Goal: Information Seeking & Learning: Check status

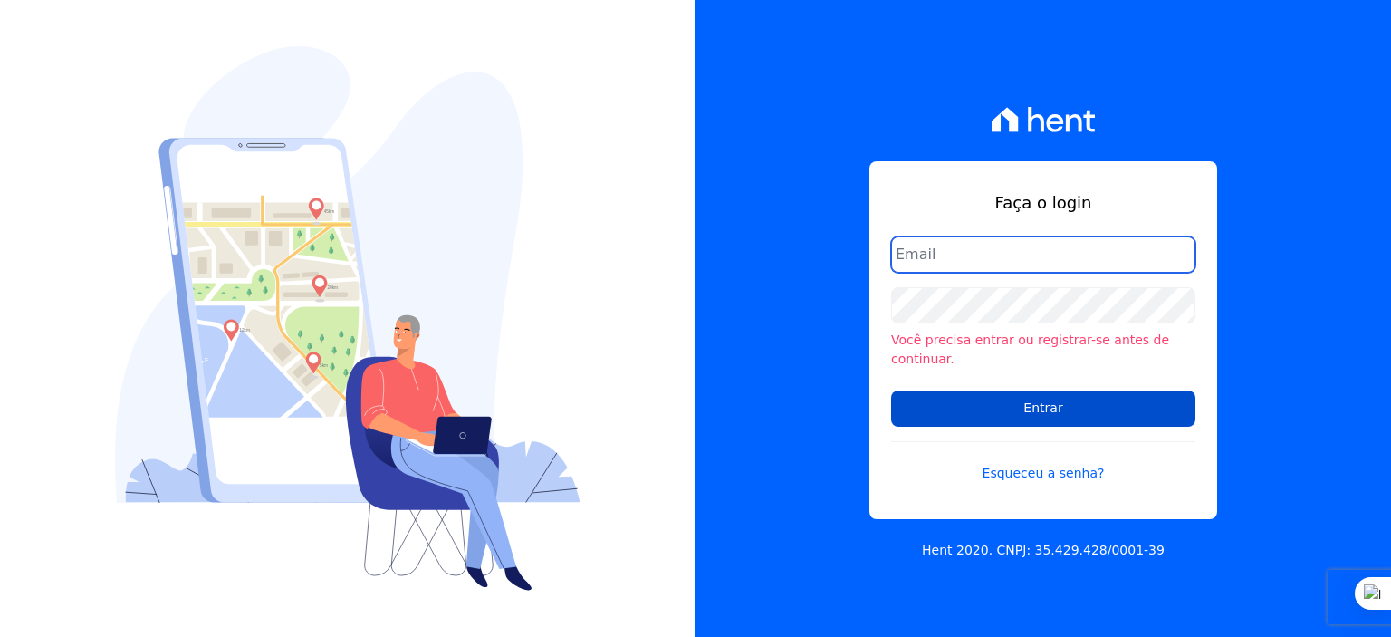
type input "rodrigo.villalva@grupozarin.com.br"
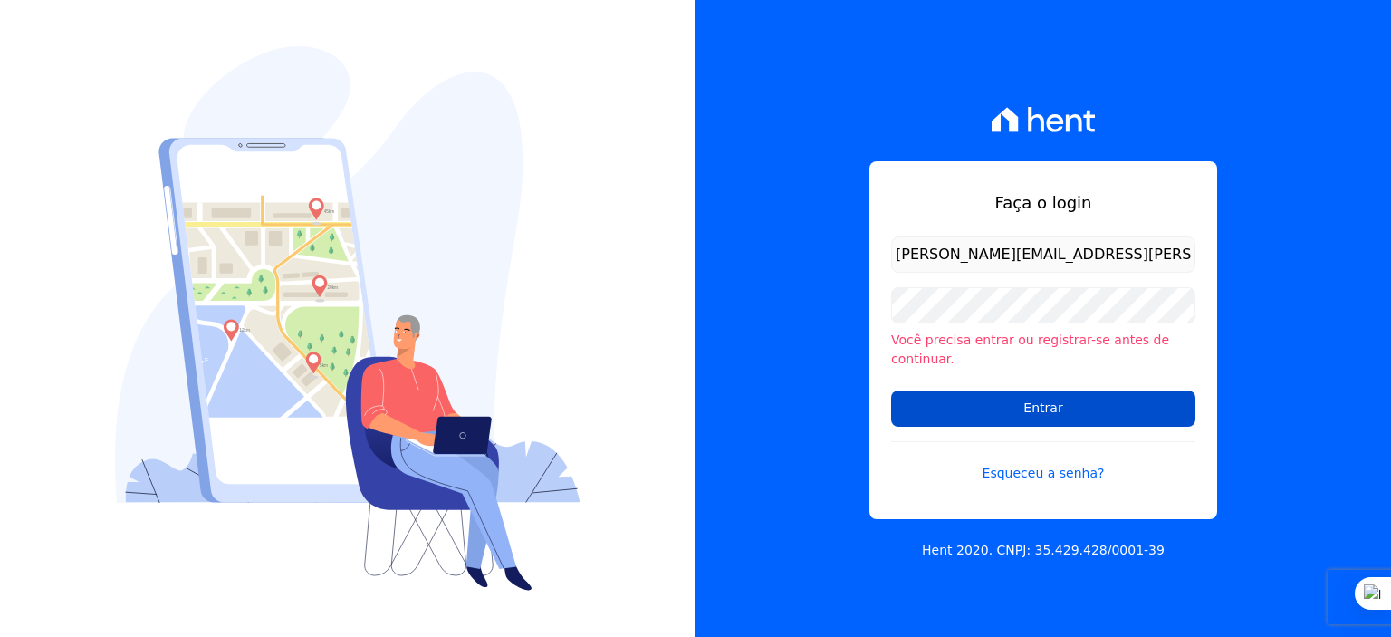
click at [1020, 399] on input "Entrar" at bounding box center [1043, 408] width 304 height 36
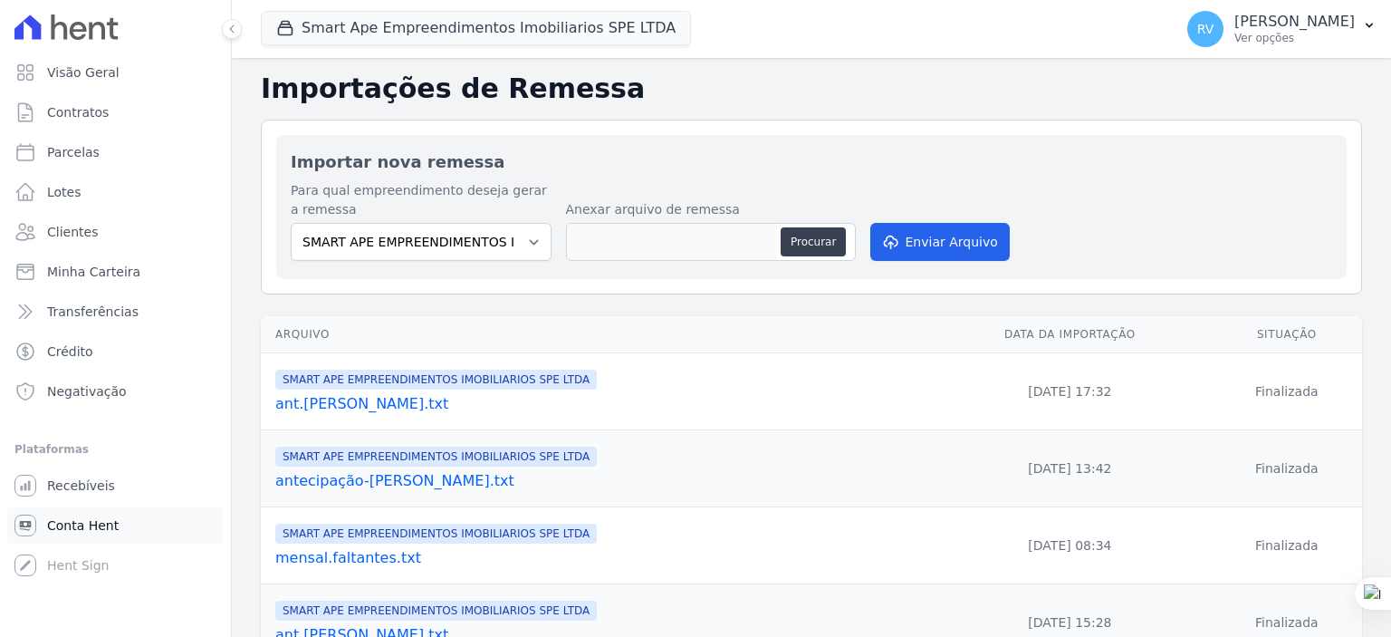
click at [112, 524] on link "Conta Hent" at bounding box center [115, 525] width 216 height 36
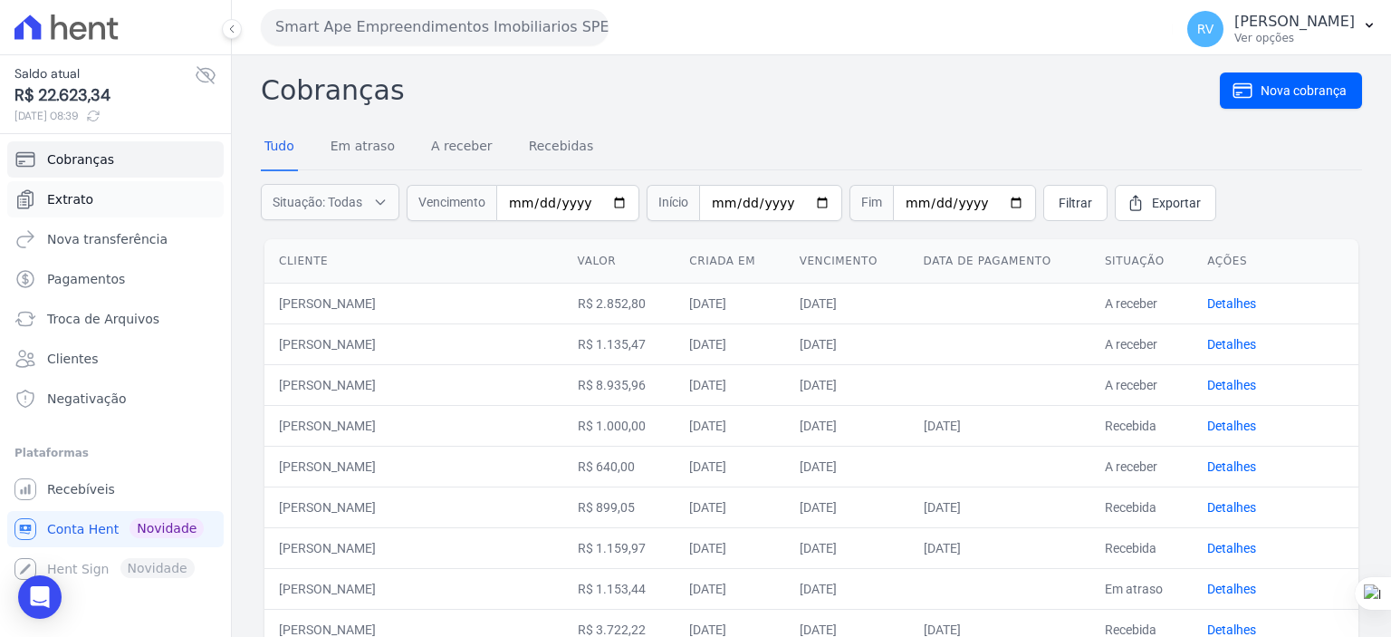
click at [116, 198] on link "Extrato" at bounding box center [115, 199] width 216 height 36
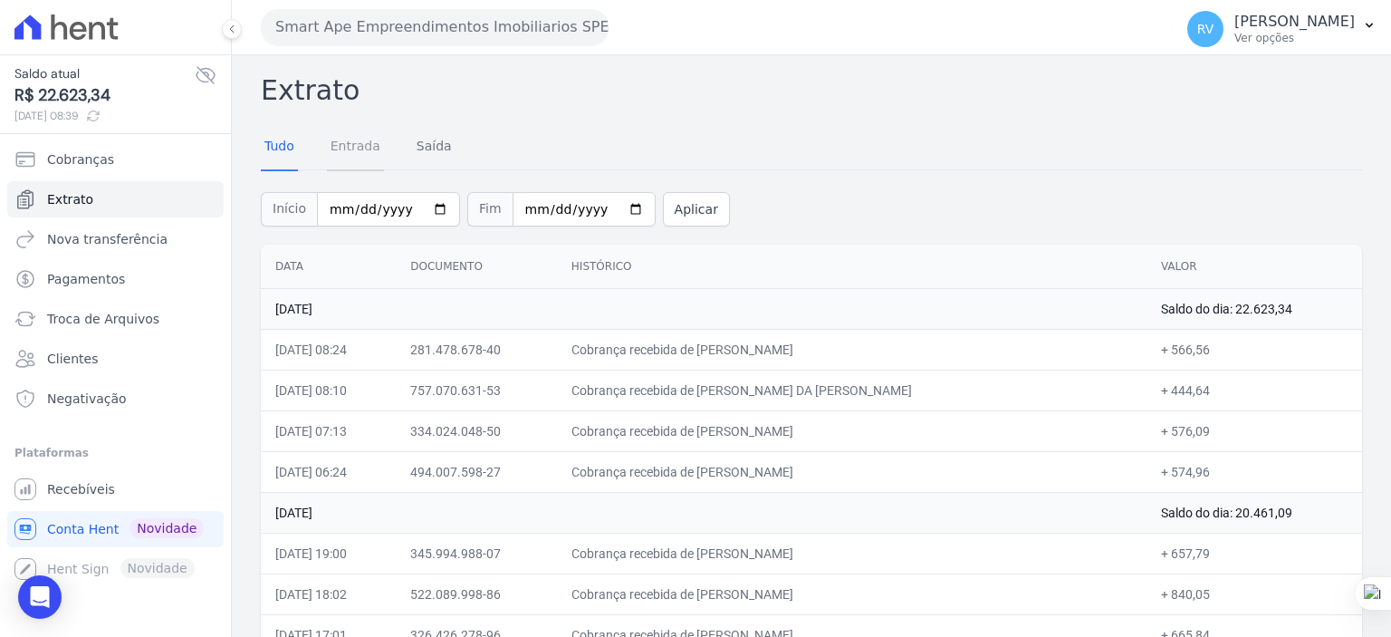
click at [360, 147] on link "Entrada" at bounding box center [355, 147] width 57 height 47
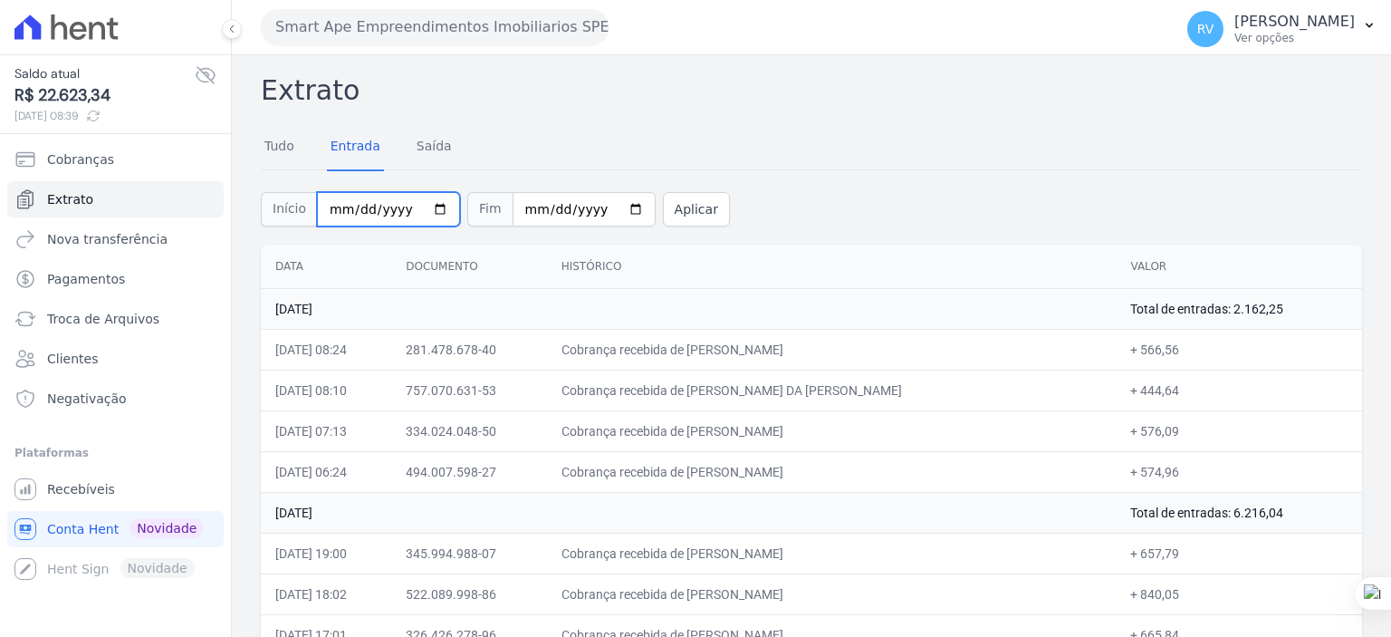
click at [430, 209] on input "[DATE]" at bounding box center [388, 209] width 143 height 34
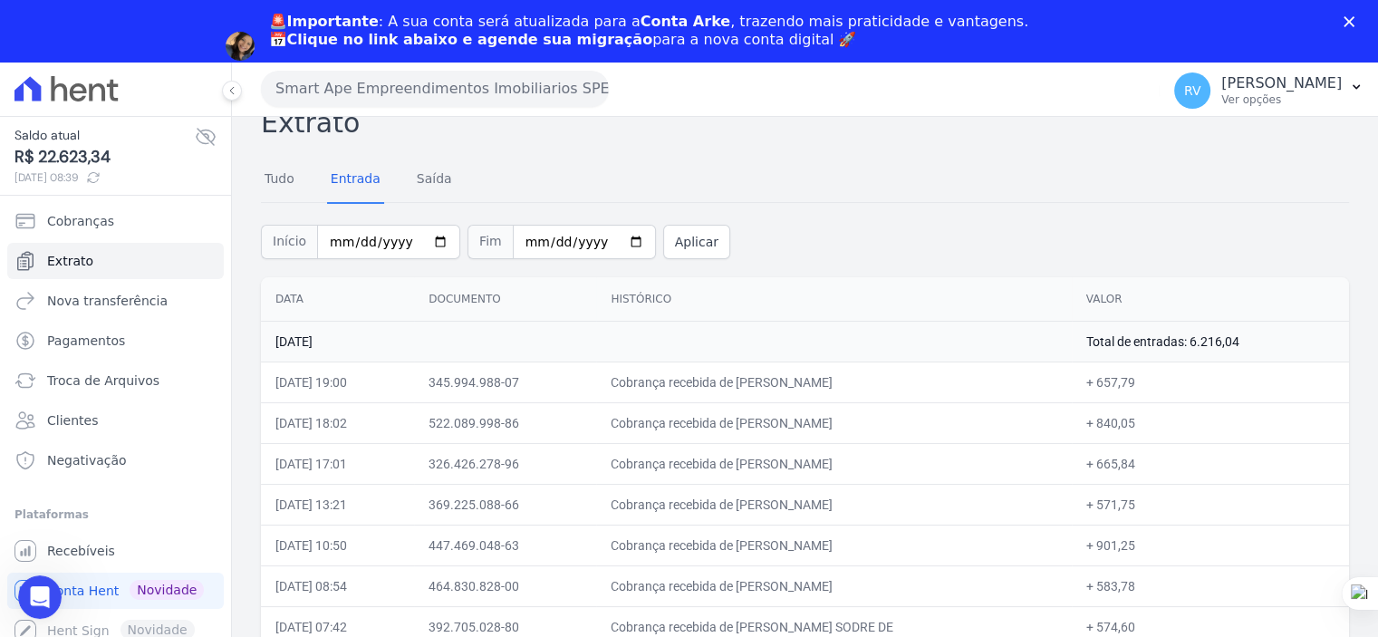
click at [1354, 21] on icon "Fechar" at bounding box center [1348, 21] width 11 height 11
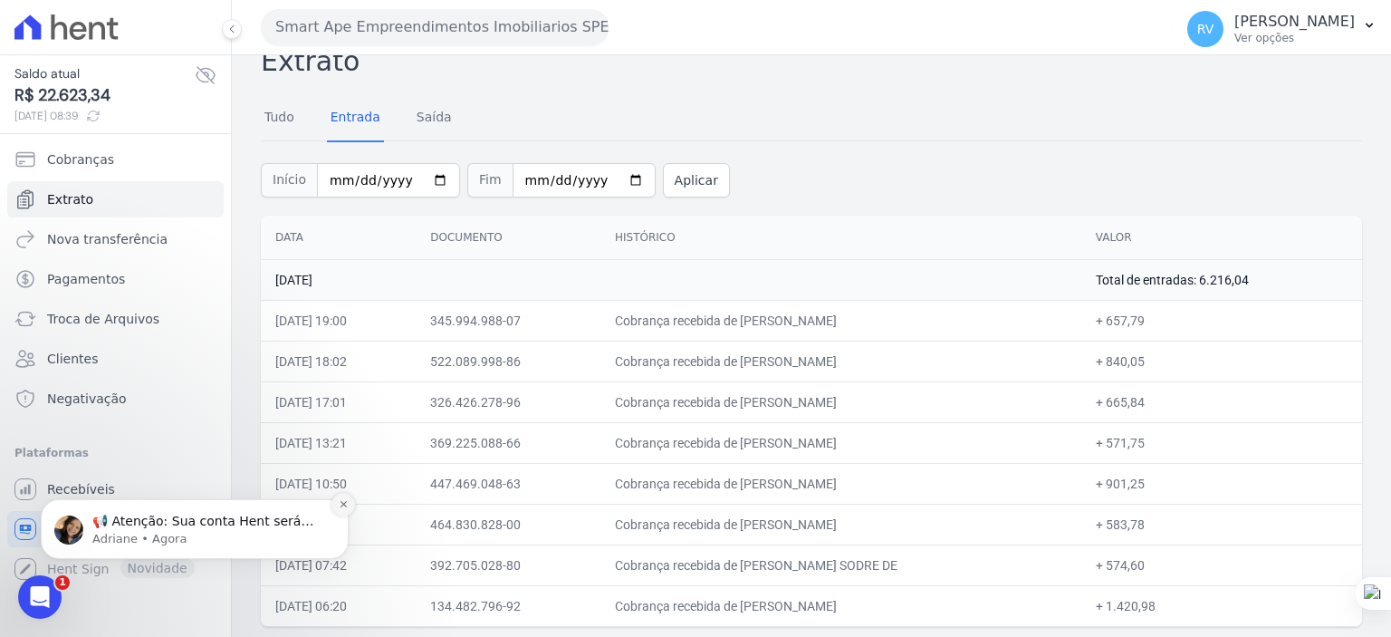
click at [348, 506] on icon "Dismiss notification" at bounding box center [344, 504] width 10 height 10
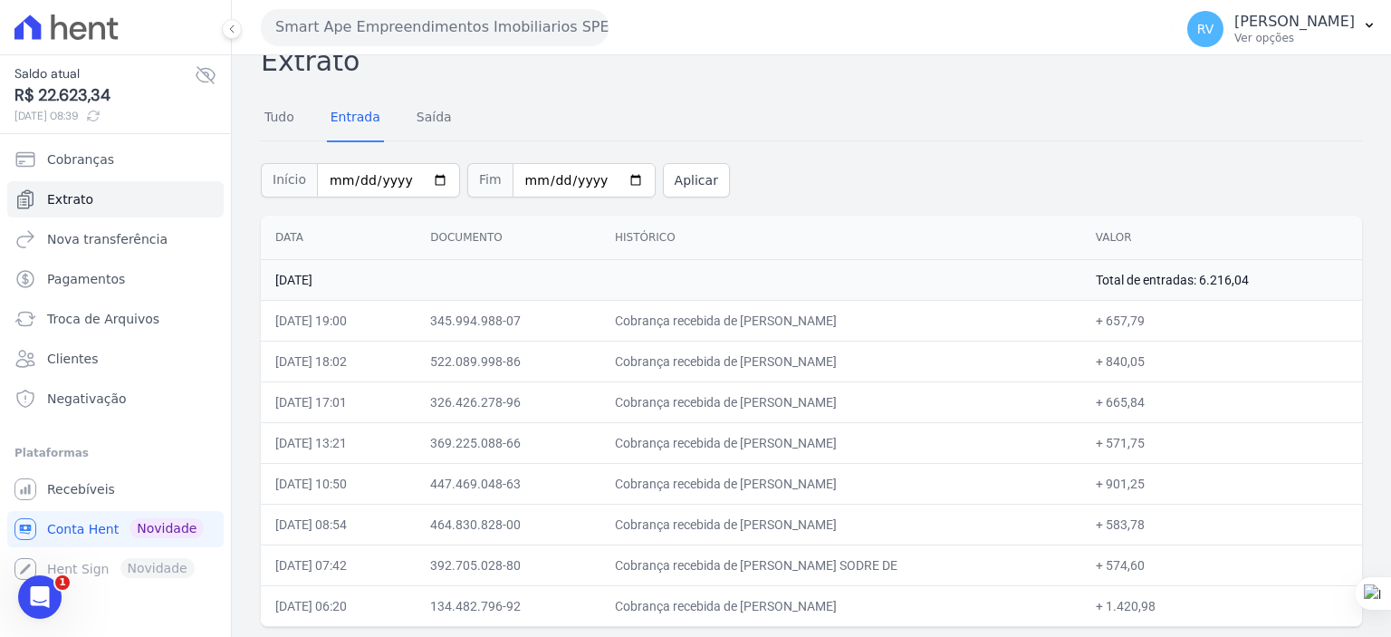
drag, startPoint x: 747, startPoint y: 322, endPoint x: 917, endPoint y: 326, distance: 169.4
click at [917, 326] on td "Cobrança recebida de [PERSON_NAME]" at bounding box center [841, 320] width 481 height 41
copy td "[PERSON_NAME]"
drag, startPoint x: 1127, startPoint y: 321, endPoint x: 1159, endPoint y: 323, distance: 32.7
click at [1159, 323] on td "+ 657,79" at bounding box center [1221, 320] width 281 height 41
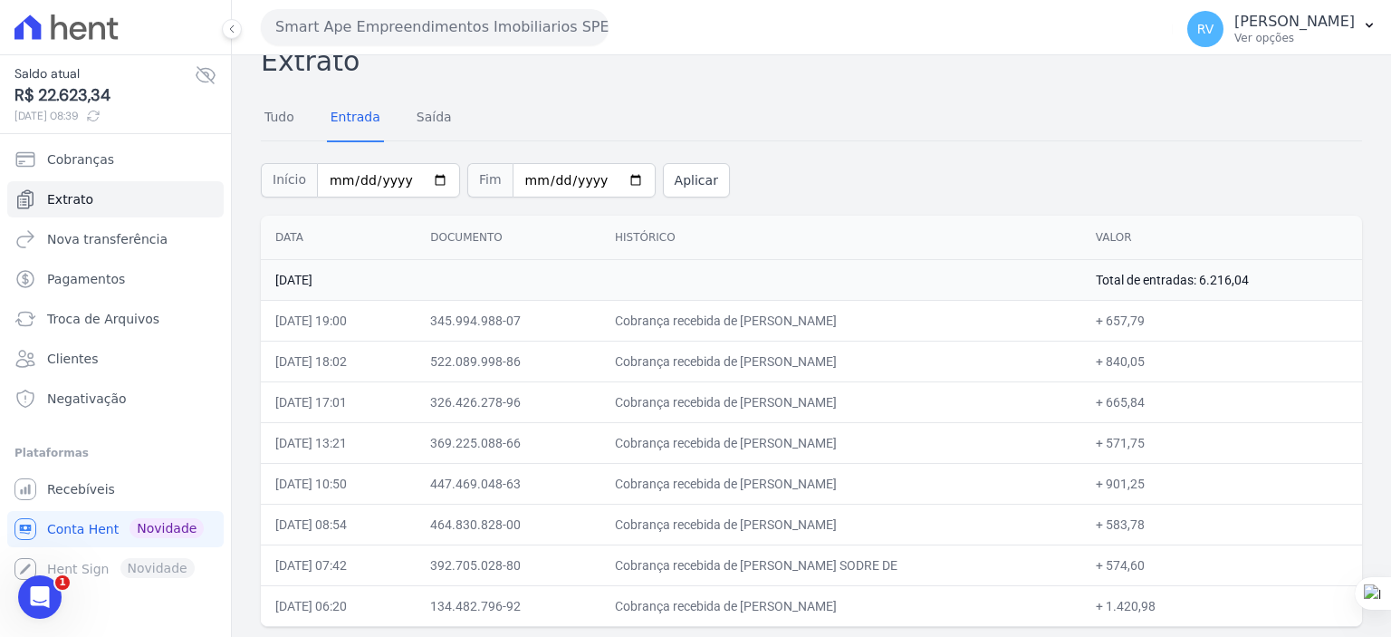
copy td "657,79"
drag, startPoint x: 745, startPoint y: 361, endPoint x: 891, endPoint y: 357, distance: 146.8
click at [891, 357] on td "Cobrança recebida de [PERSON_NAME]" at bounding box center [841, 361] width 481 height 41
copy td "DANIELE CRISTINA MART"
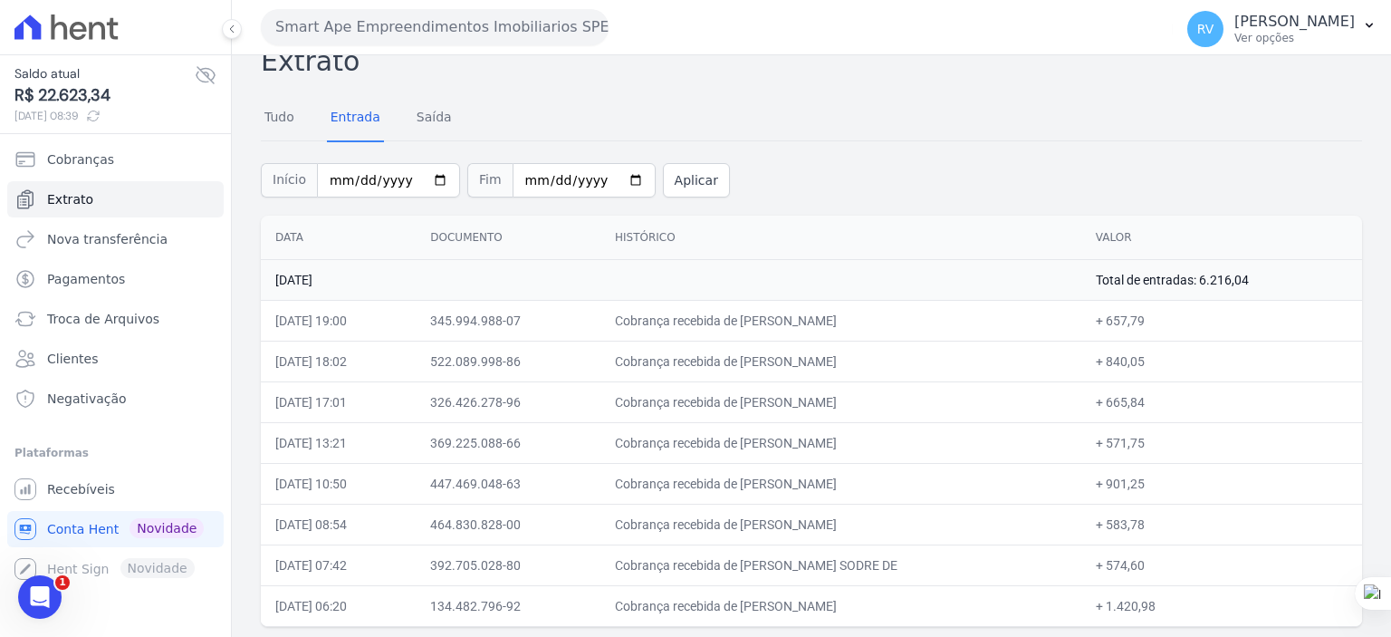
copy td "DANIELE CRISTINA MART"
drag, startPoint x: 1123, startPoint y: 361, endPoint x: 1160, endPoint y: 360, distance: 37.1
click at [1160, 360] on td "+ 840,05" at bounding box center [1221, 361] width 281 height 41
copy td "840,05"
drag, startPoint x: 747, startPoint y: 397, endPoint x: 913, endPoint y: 407, distance: 166.0
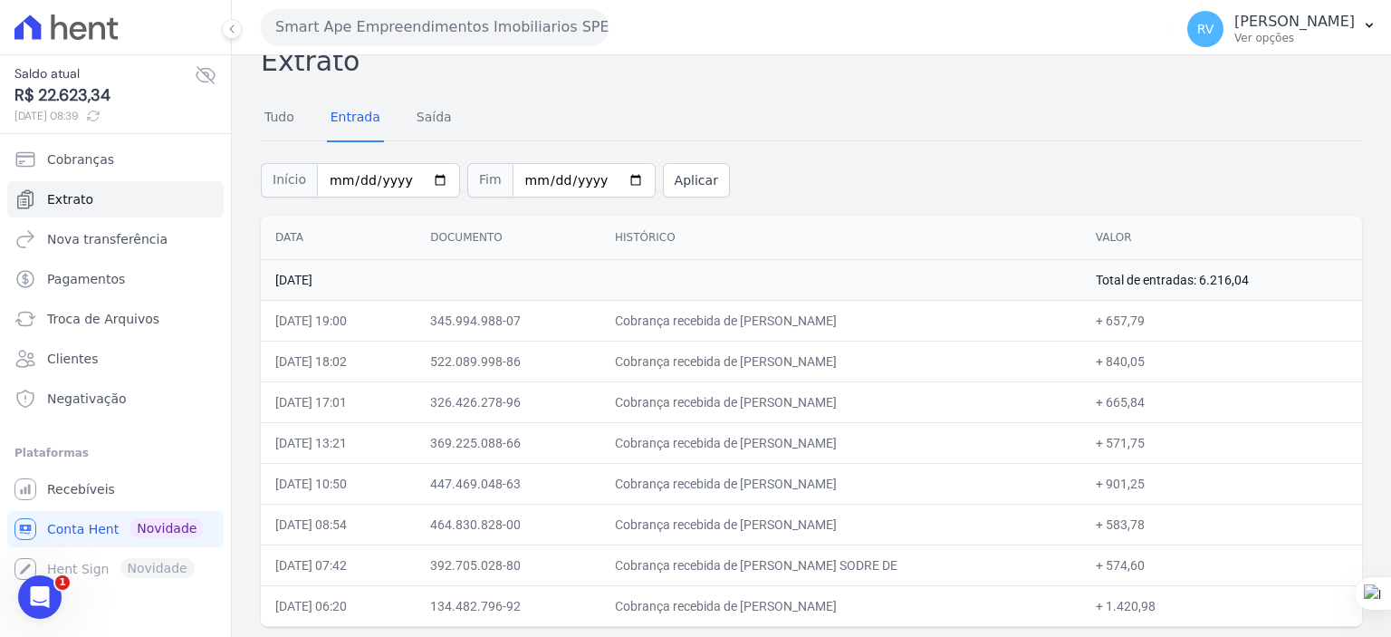
click at [913, 407] on td "Cobrança recebida de [PERSON_NAME]" at bounding box center [841, 401] width 481 height 41
copy td "ANDERSON LEITE DE SOUZA"
drag, startPoint x: 815, startPoint y: 421, endPoint x: 800, endPoint y: 412, distance: 17.9
click at [815, 422] on td "Cobrança recebida de [PERSON_NAME]" at bounding box center [841, 442] width 481 height 41
drag, startPoint x: 744, startPoint y: 400, endPoint x: 882, endPoint y: 399, distance: 138.6
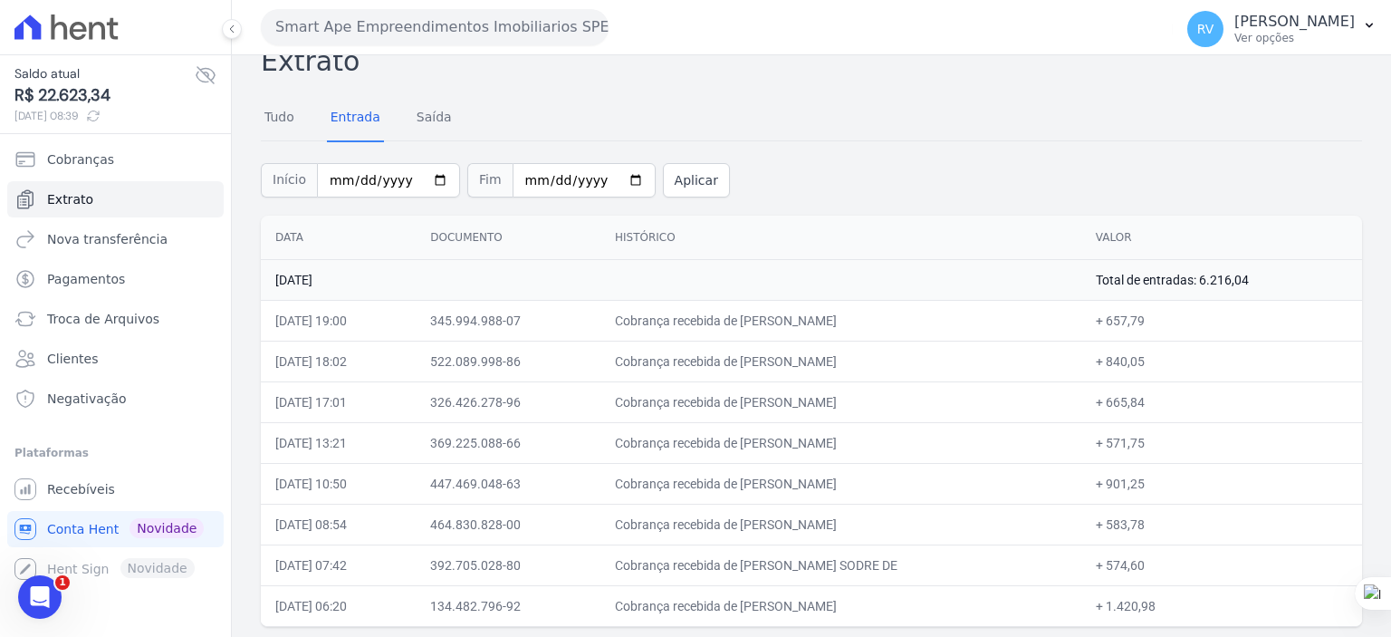
click at [882, 399] on td "Cobrança recebida de [PERSON_NAME]" at bounding box center [841, 401] width 481 height 41
copy td "ANDERSON LEITE DE SO"
drag, startPoint x: 1127, startPoint y: 399, endPoint x: 1161, endPoint y: 401, distance: 34.5
click at [1161, 401] on td "+ 665,84" at bounding box center [1221, 401] width 281 height 41
copy td "665,84"
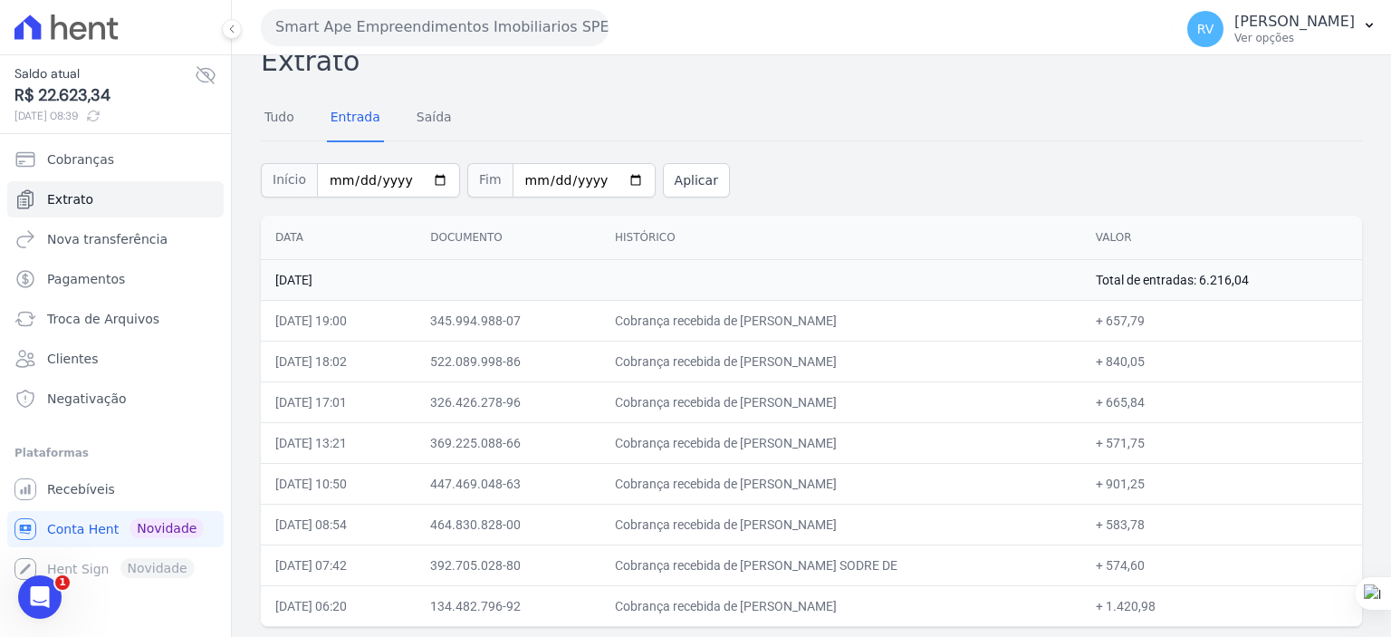
drag, startPoint x: 747, startPoint y: 439, endPoint x: 920, endPoint y: 437, distance: 173.0
click at [920, 437] on td "Cobrança recebida de [PERSON_NAME]" at bounding box center [841, 442] width 481 height 41
copy td "DANIELA ALVES MARTINS GAL"
drag, startPoint x: 1127, startPoint y: 440, endPoint x: 1163, endPoint y: 444, distance: 36.4
click at [1163, 444] on td "+ 571,75" at bounding box center [1221, 442] width 281 height 41
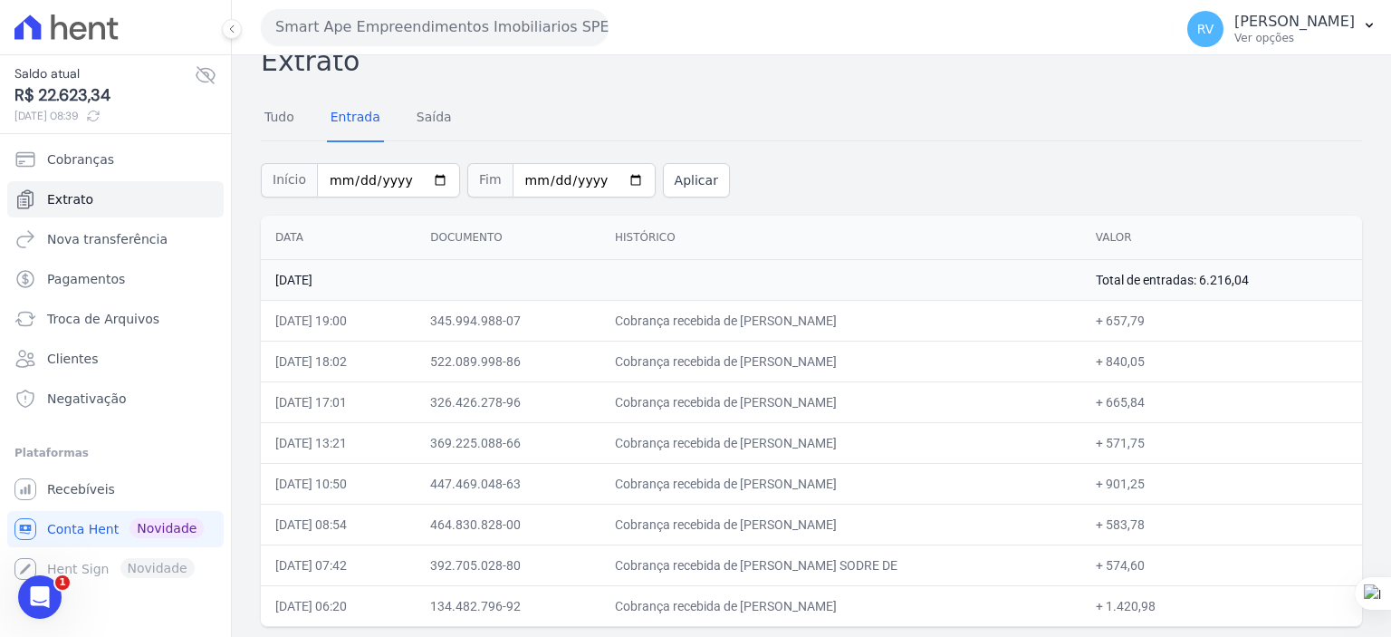
drag, startPoint x: 745, startPoint y: 483, endPoint x: 851, endPoint y: 486, distance: 106.0
click at [851, 486] on td "Cobrança recebida de [PERSON_NAME]" at bounding box center [841, 483] width 481 height 41
drag, startPoint x: 1127, startPoint y: 482, endPoint x: 1160, endPoint y: 481, distance: 33.5
click at [1160, 481] on td "+ 901,25" at bounding box center [1221, 483] width 281 height 41
drag, startPoint x: 745, startPoint y: 520, endPoint x: 875, endPoint y: 524, distance: 129.6
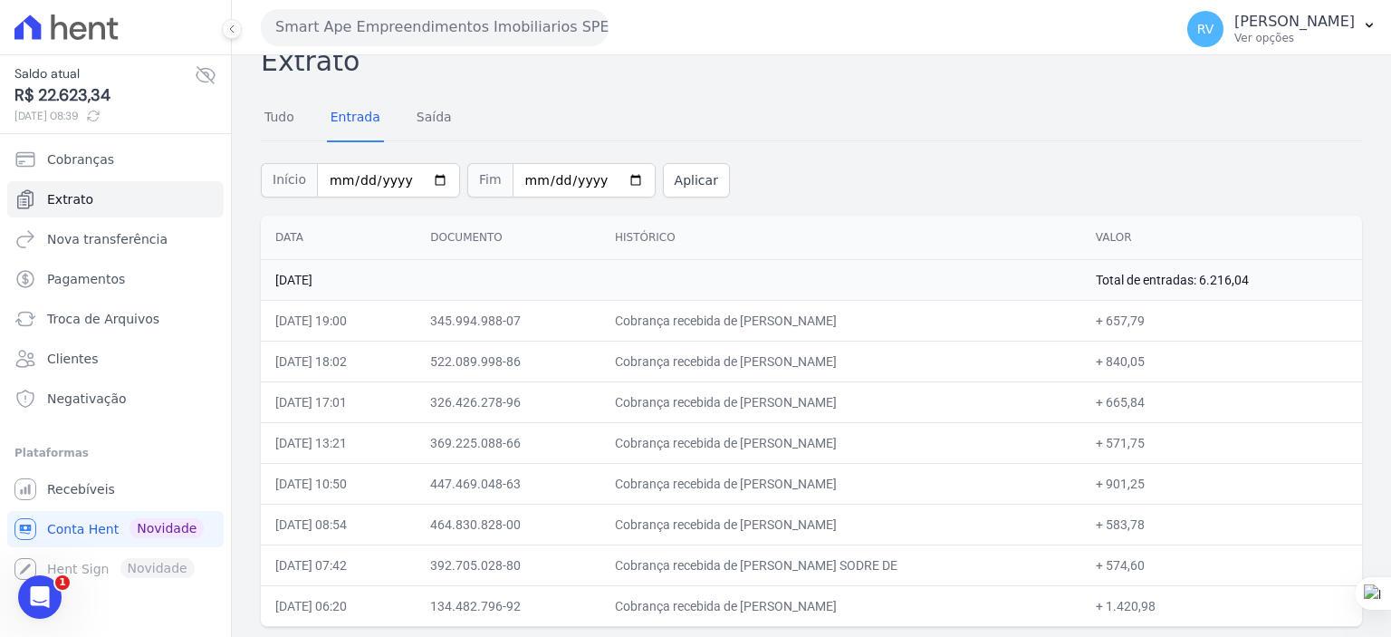
click at [875, 524] on td "Cobrança recebida de [PERSON_NAME]" at bounding box center [841, 524] width 481 height 41
drag, startPoint x: 1128, startPoint y: 524, endPoint x: 1163, endPoint y: 521, distance: 35.4
click at [1163, 521] on td "+ 583,78" at bounding box center [1221, 524] width 281 height 41
drag, startPoint x: 747, startPoint y: 562, endPoint x: 913, endPoint y: 564, distance: 165.8
click at [913, 564] on td "Cobrança recebida de [PERSON_NAME] SODRE DE" at bounding box center [841, 564] width 481 height 41
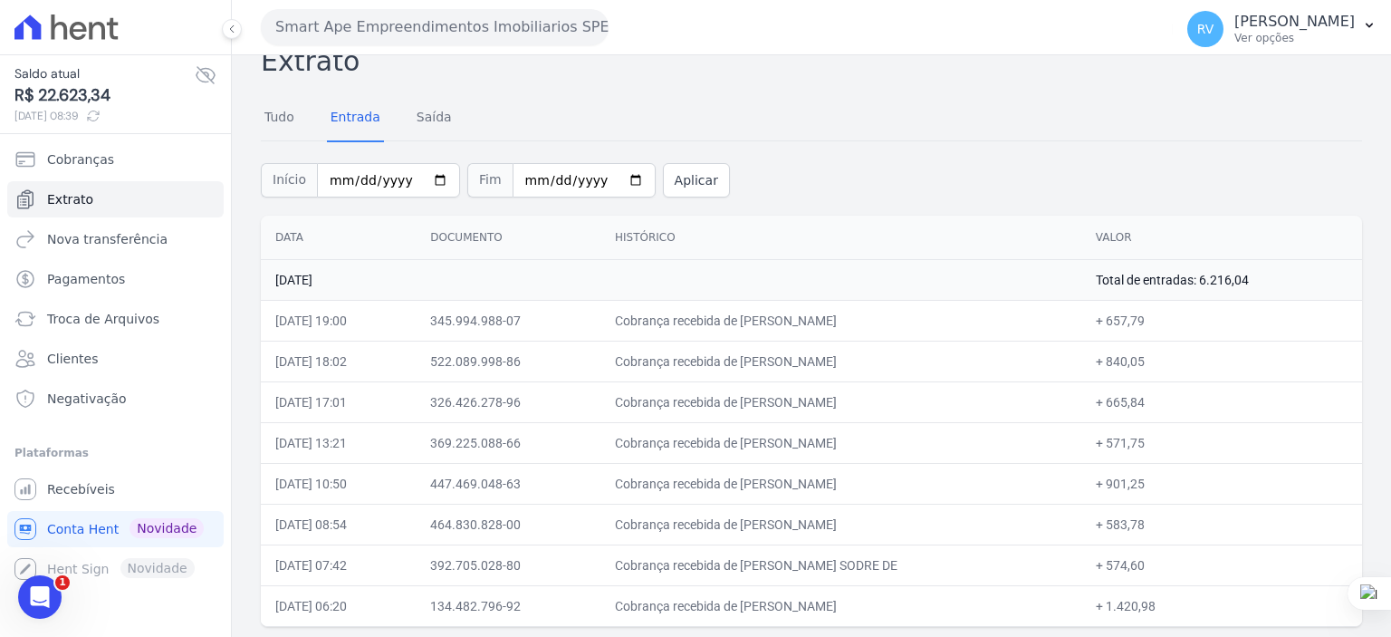
drag, startPoint x: 745, startPoint y: 523, endPoint x: 878, endPoint y: 527, distance: 133.2
click at [878, 527] on td "Cobrança recebida de [PERSON_NAME]" at bounding box center [841, 524] width 481 height 41
drag, startPoint x: 746, startPoint y: 564, endPoint x: 912, endPoint y: 568, distance: 165.8
click at [912, 568] on td "Cobrança recebida de [PERSON_NAME] SODRE DE" at bounding box center [841, 564] width 481 height 41
drag, startPoint x: 1127, startPoint y: 564, endPoint x: 1164, endPoint y: 563, distance: 37.1
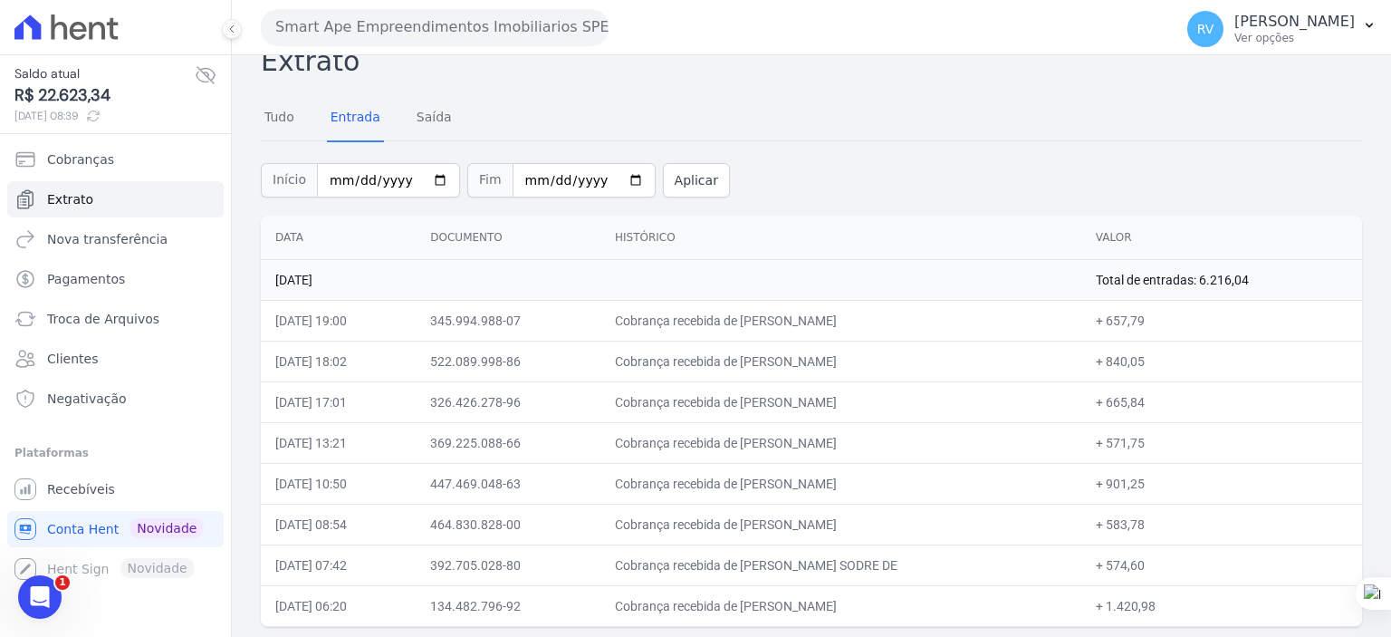
click at [1164, 563] on td "+ 574,60" at bounding box center [1221, 564] width 281 height 41
drag, startPoint x: 745, startPoint y: 604, endPoint x: 914, endPoint y: 617, distance: 169.8
click at [914, 617] on td "Cobrança recebida de [PERSON_NAME]" at bounding box center [841, 605] width 481 height 41
click at [763, 580] on td "Cobrança recebida de [PERSON_NAME] SODRE DE" at bounding box center [841, 564] width 481 height 41
drag, startPoint x: 749, startPoint y: 605, endPoint x: 932, endPoint y: 613, distance: 183.1
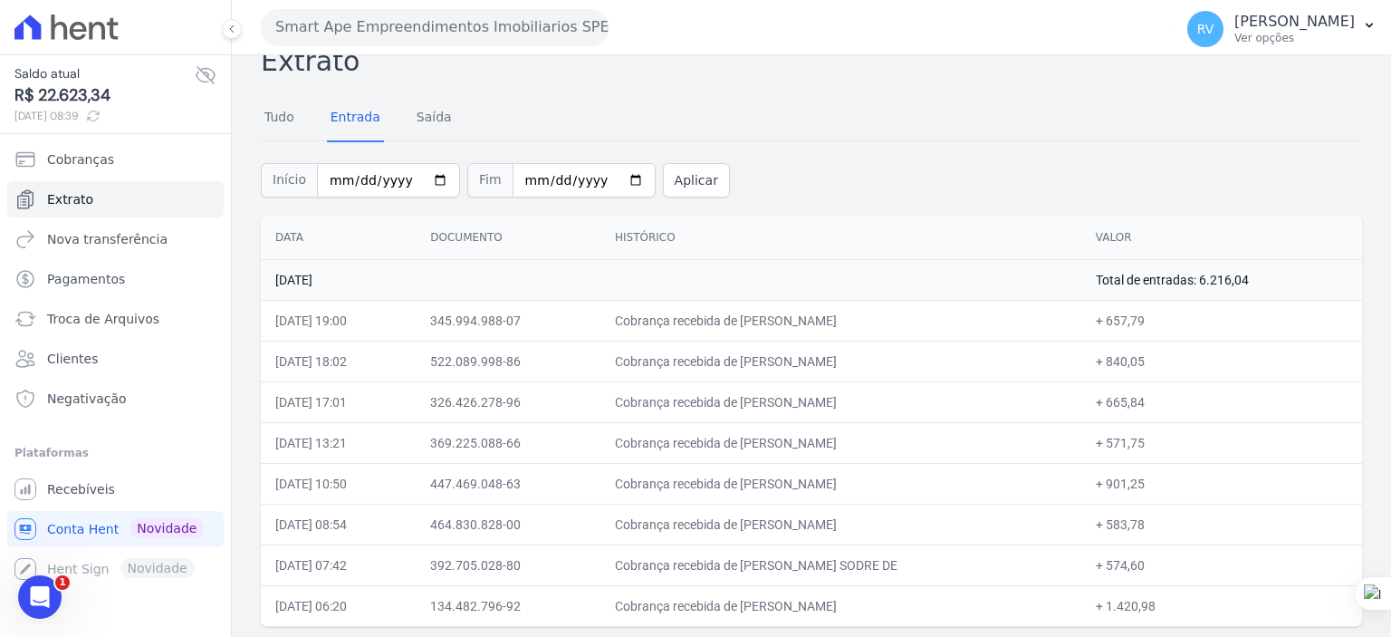
click at [932, 613] on td "Cobrança recebida de [PERSON_NAME]" at bounding box center [841, 605] width 481 height 41
drag, startPoint x: 1126, startPoint y: 605, endPoint x: 1174, endPoint y: 607, distance: 48.0
click at [1174, 607] on td "+ 1.420,98" at bounding box center [1221, 605] width 281 height 41
